Goal: Information Seeking & Learning: Learn about a topic

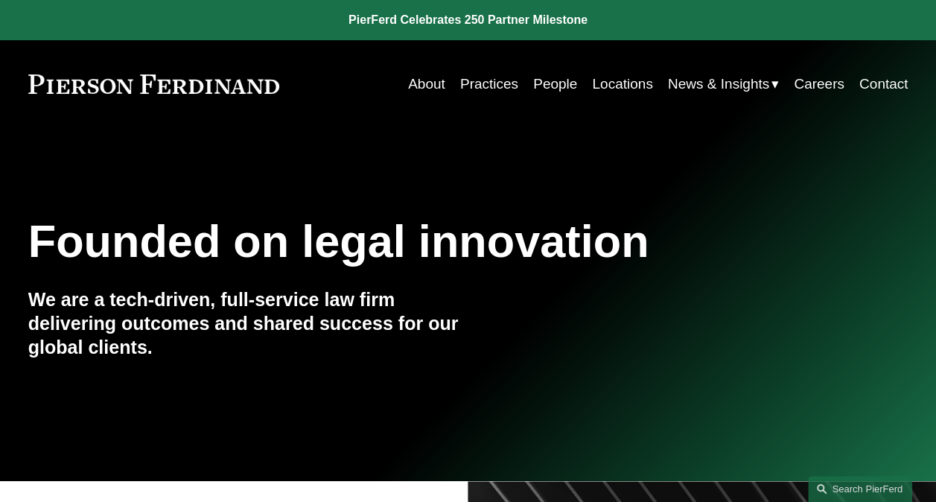
click at [460, 83] on link "Practices" at bounding box center [489, 84] width 58 height 28
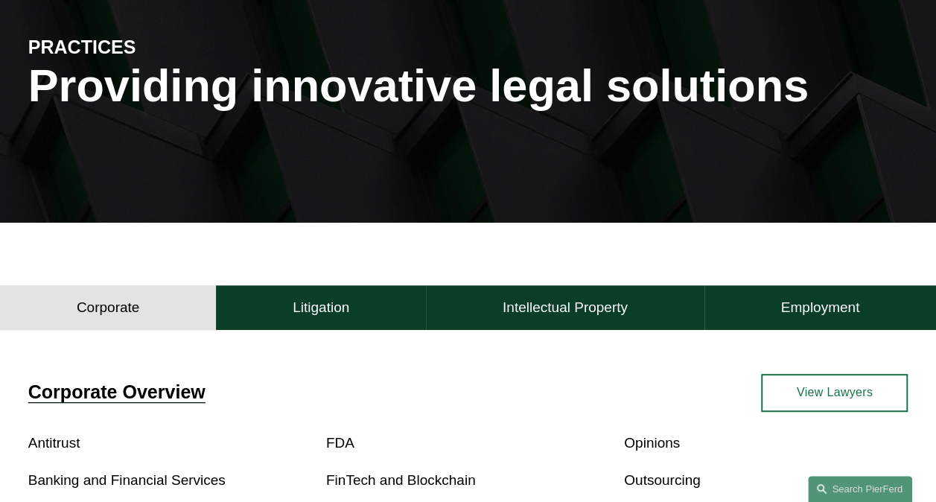
scroll to position [298, 0]
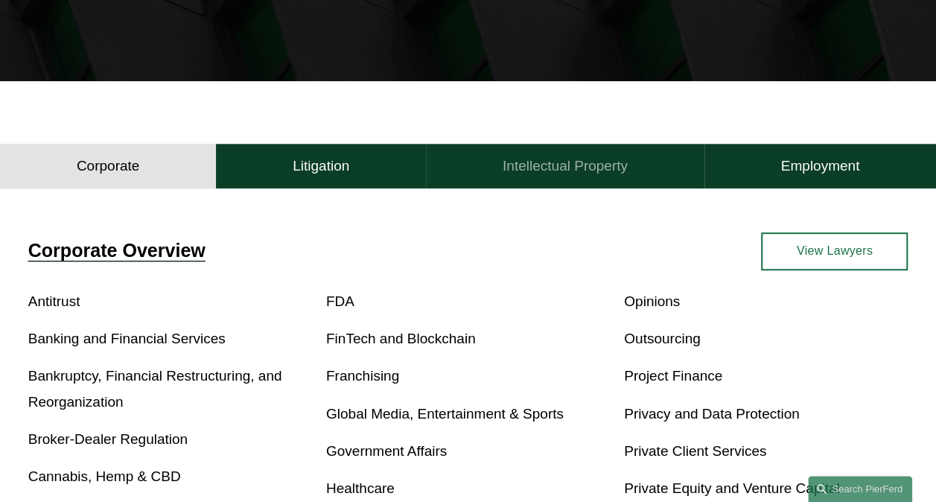
click at [534, 172] on h4 "Intellectual Property" at bounding box center [565, 166] width 125 height 18
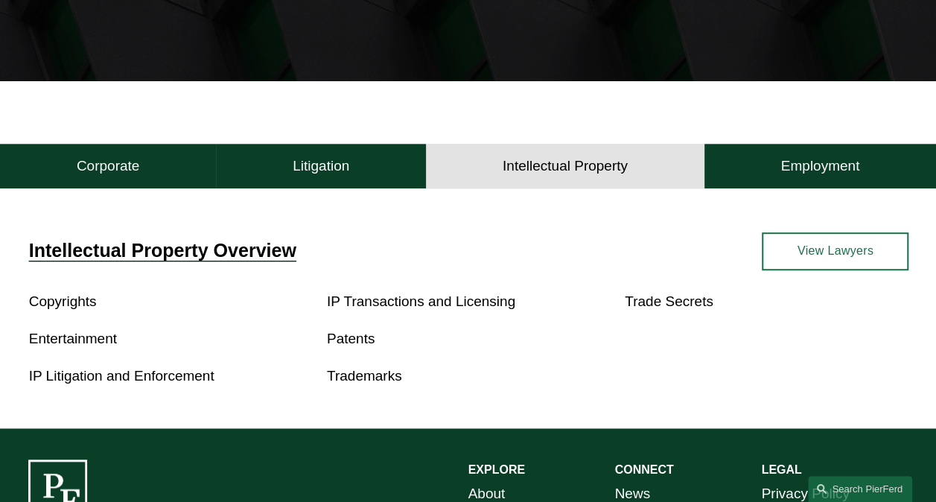
click at [818, 262] on link "View Lawyers" at bounding box center [835, 251] width 147 height 38
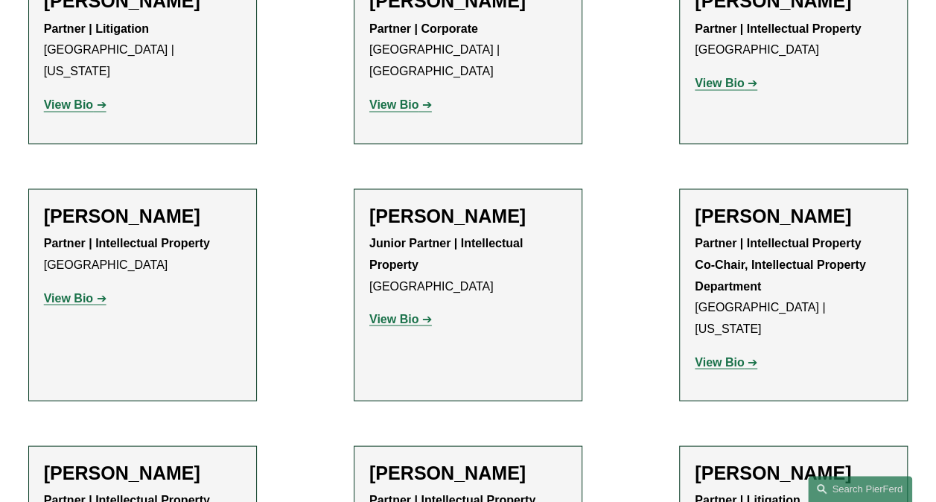
scroll to position [1266, 0]
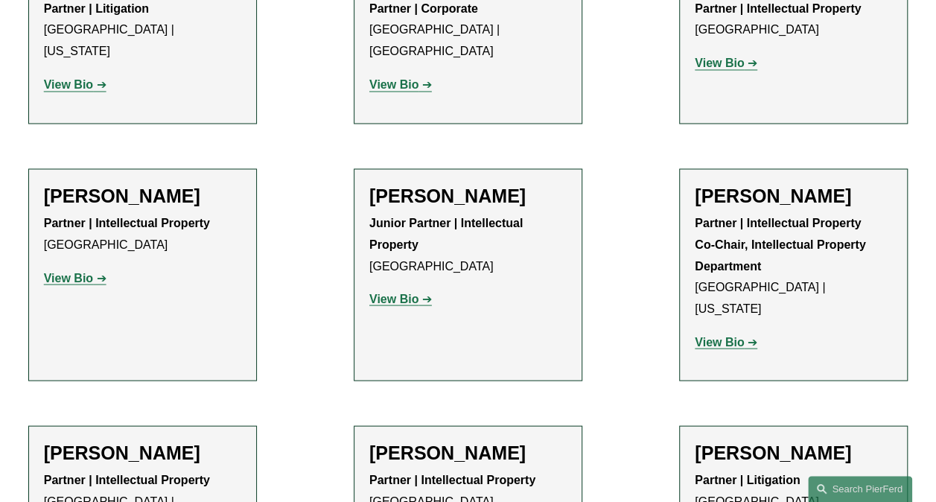
click at [83, 271] on strong "View Bio" at bounding box center [68, 277] width 49 height 13
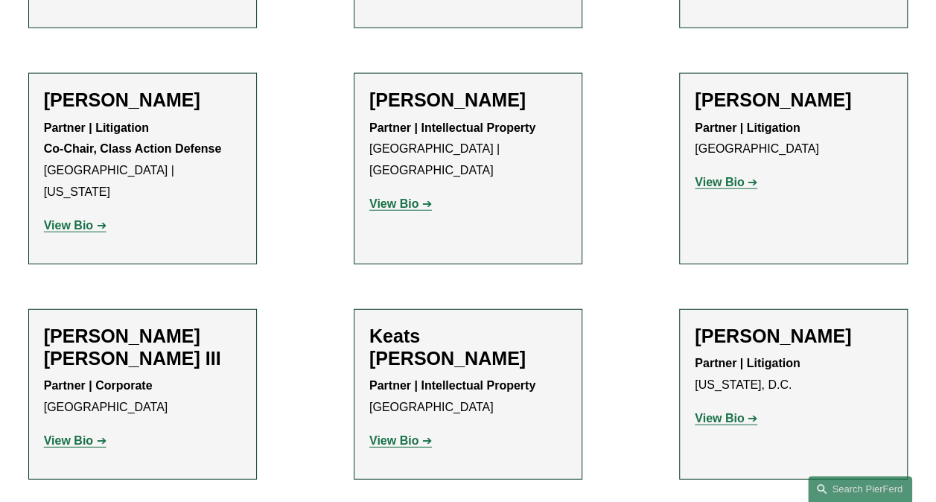
scroll to position [1936, 0]
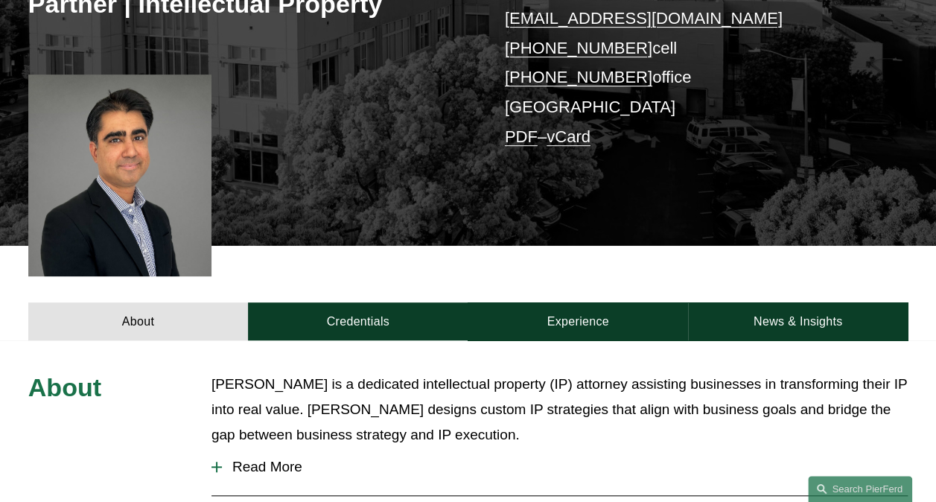
scroll to position [372, 0]
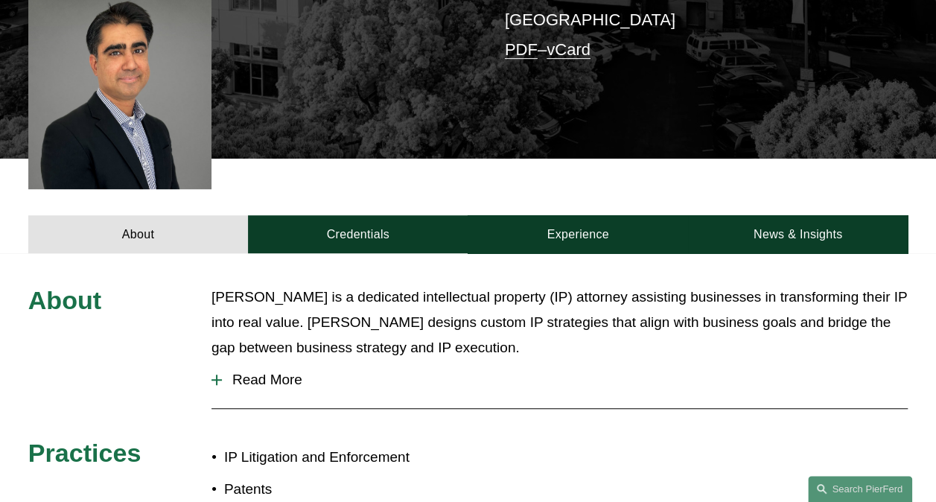
click at [247, 388] on span "Read More" at bounding box center [565, 380] width 686 height 16
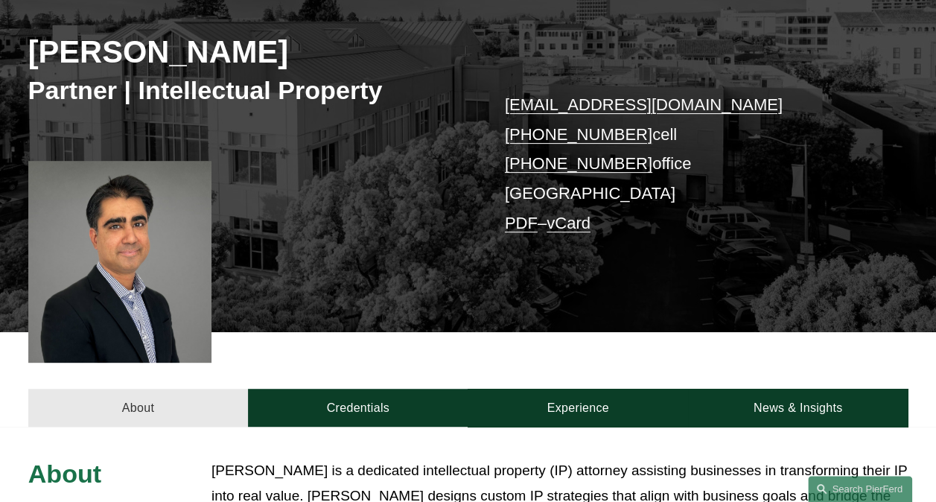
scroll to position [298, 0]
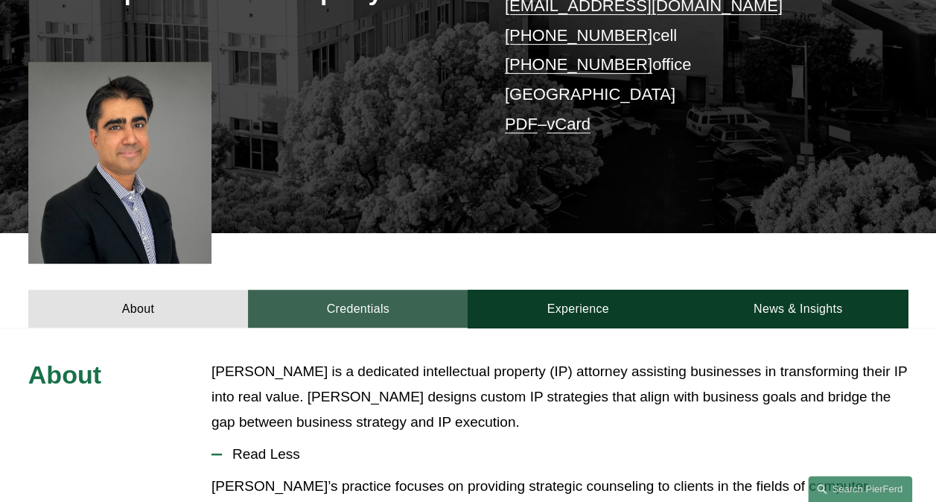
click at [337, 304] on link "Credentials" at bounding box center [358, 309] width 220 height 38
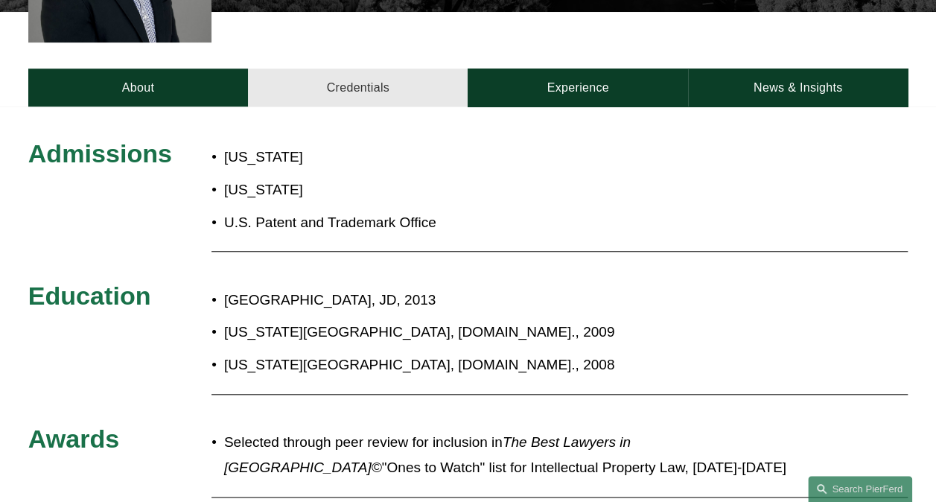
scroll to position [521, 0]
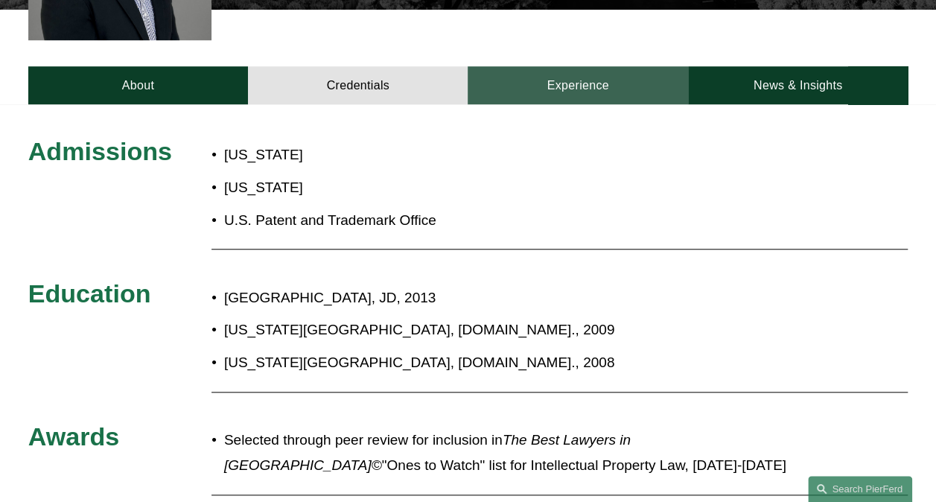
click at [611, 95] on link "Experience" at bounding box center [578, 85] width 220 height 38
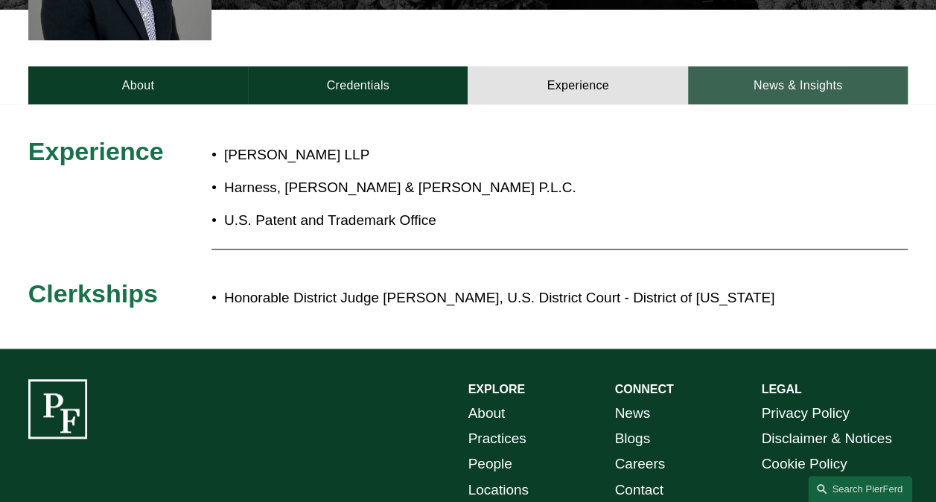
click at [766, 100] on link "News & Insights" at bounding box center [798, 85] width 220 height 38
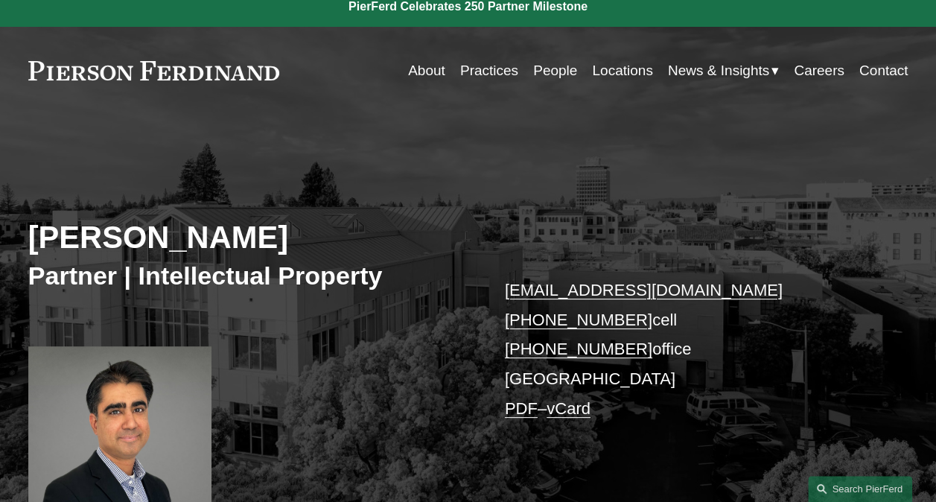
scroll to position [0, 0]
